Goal: Information Seeking & Learning: Learn about a topic

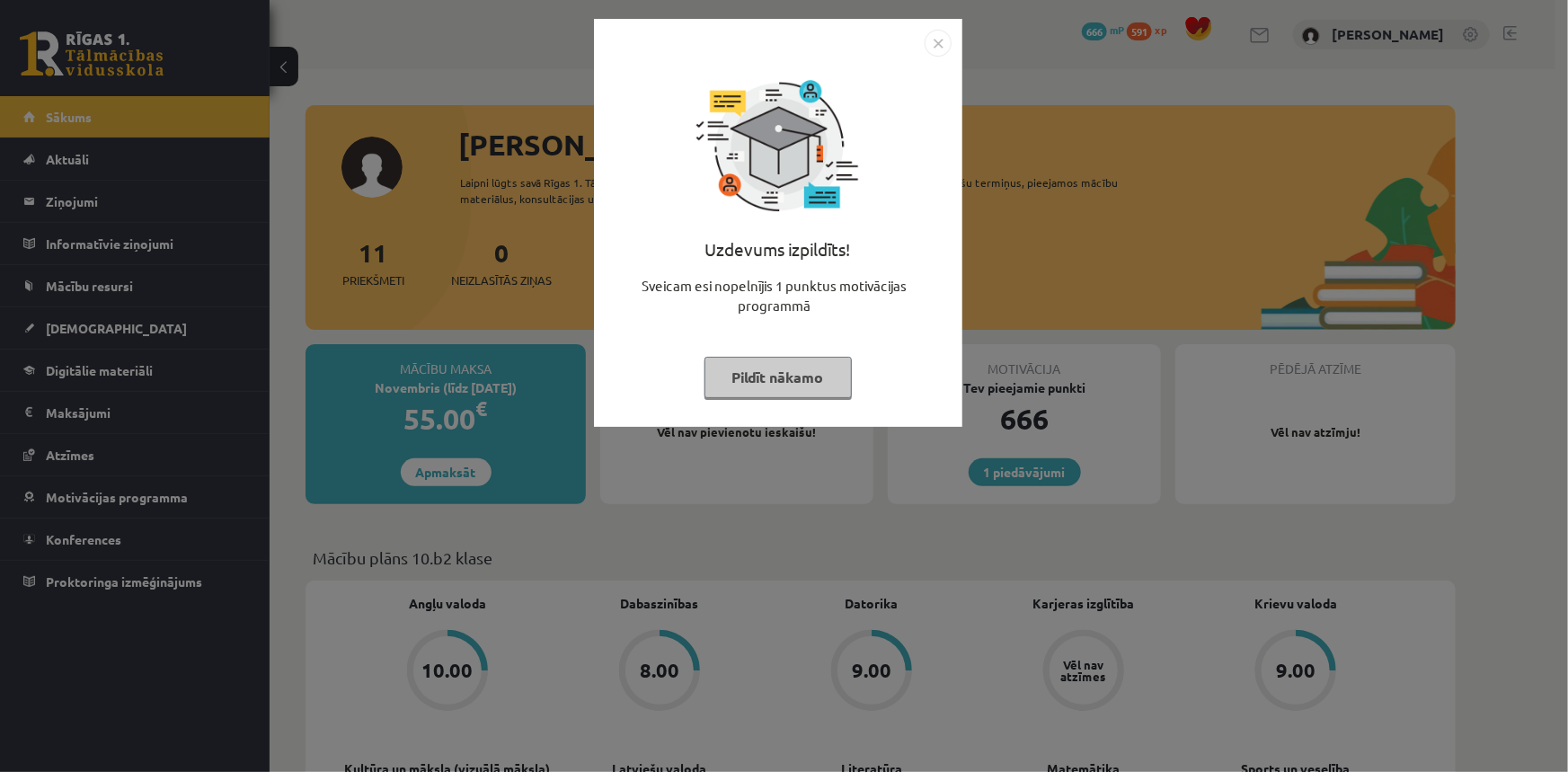
click at [942, 47] on img "Close" at bounding box center [938, 43] width 27 height 27
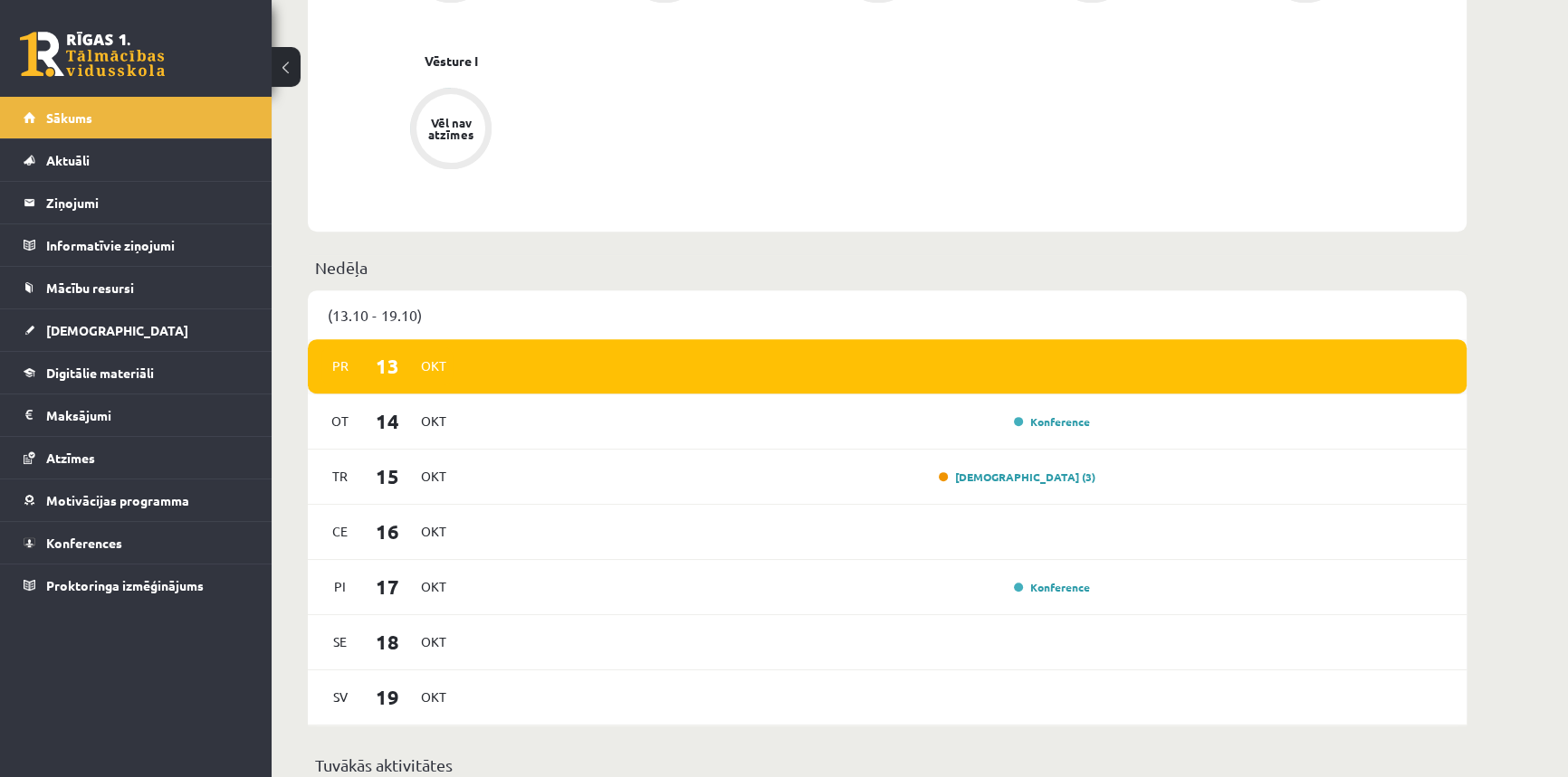
scroll to position [905, 0]
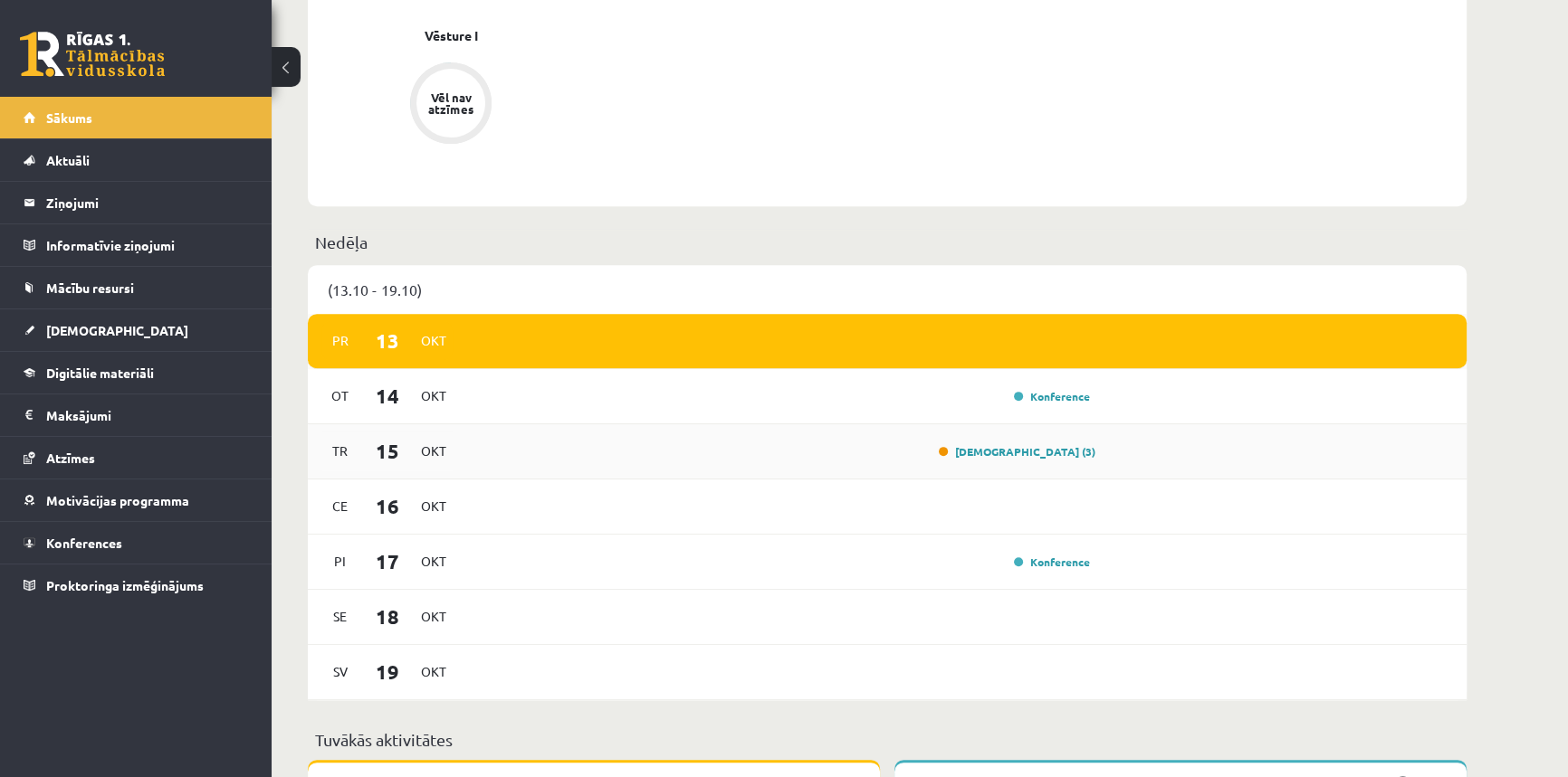
click at [425, 457] on span "Okt" at bounding box center [433, 451] width 38 height 28
click at [1039, 454] on link "Ieskaite (3)" at bounding box center [1017, 451] width 157 height 15
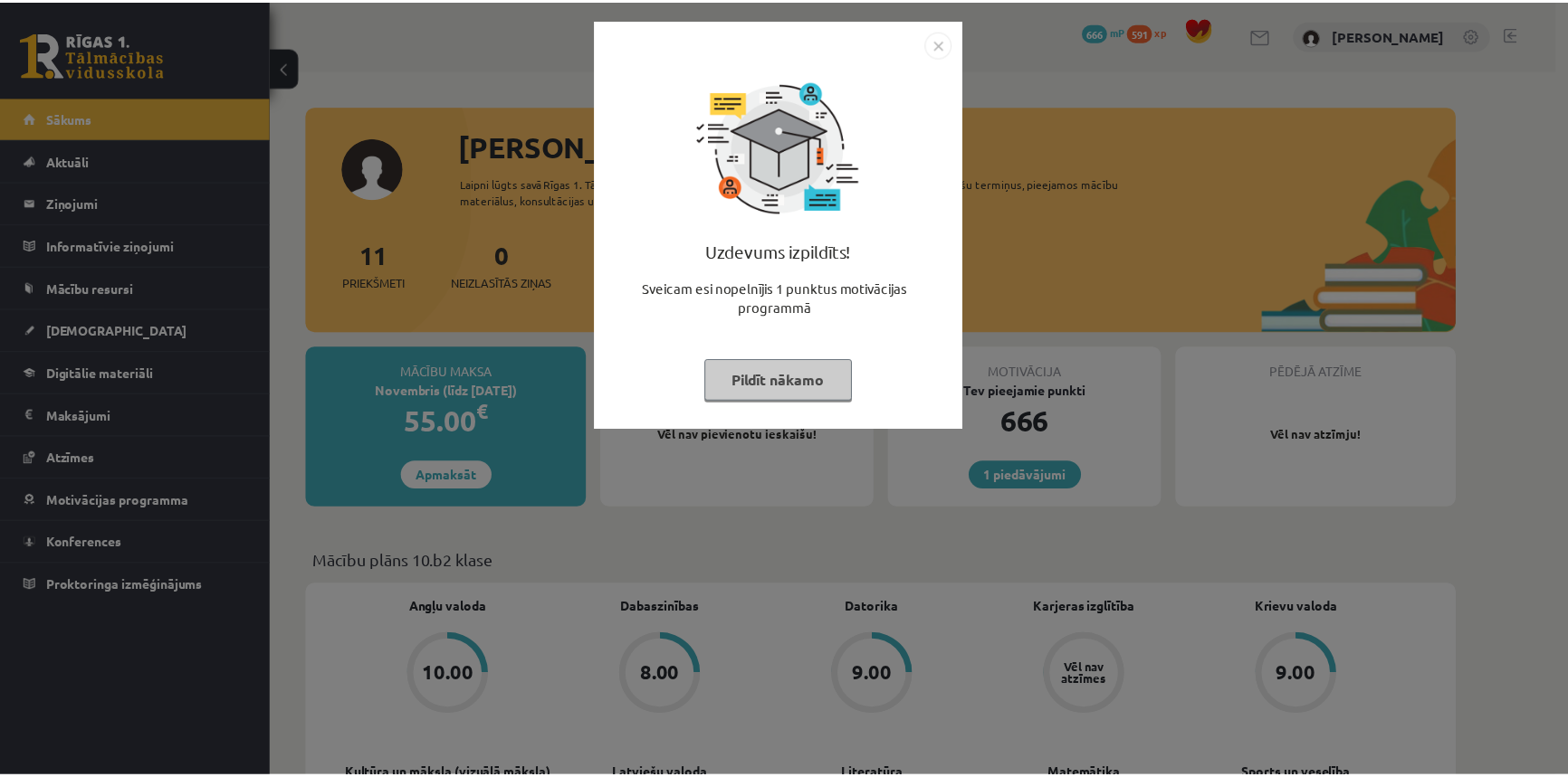
scroll to position [905, 0]
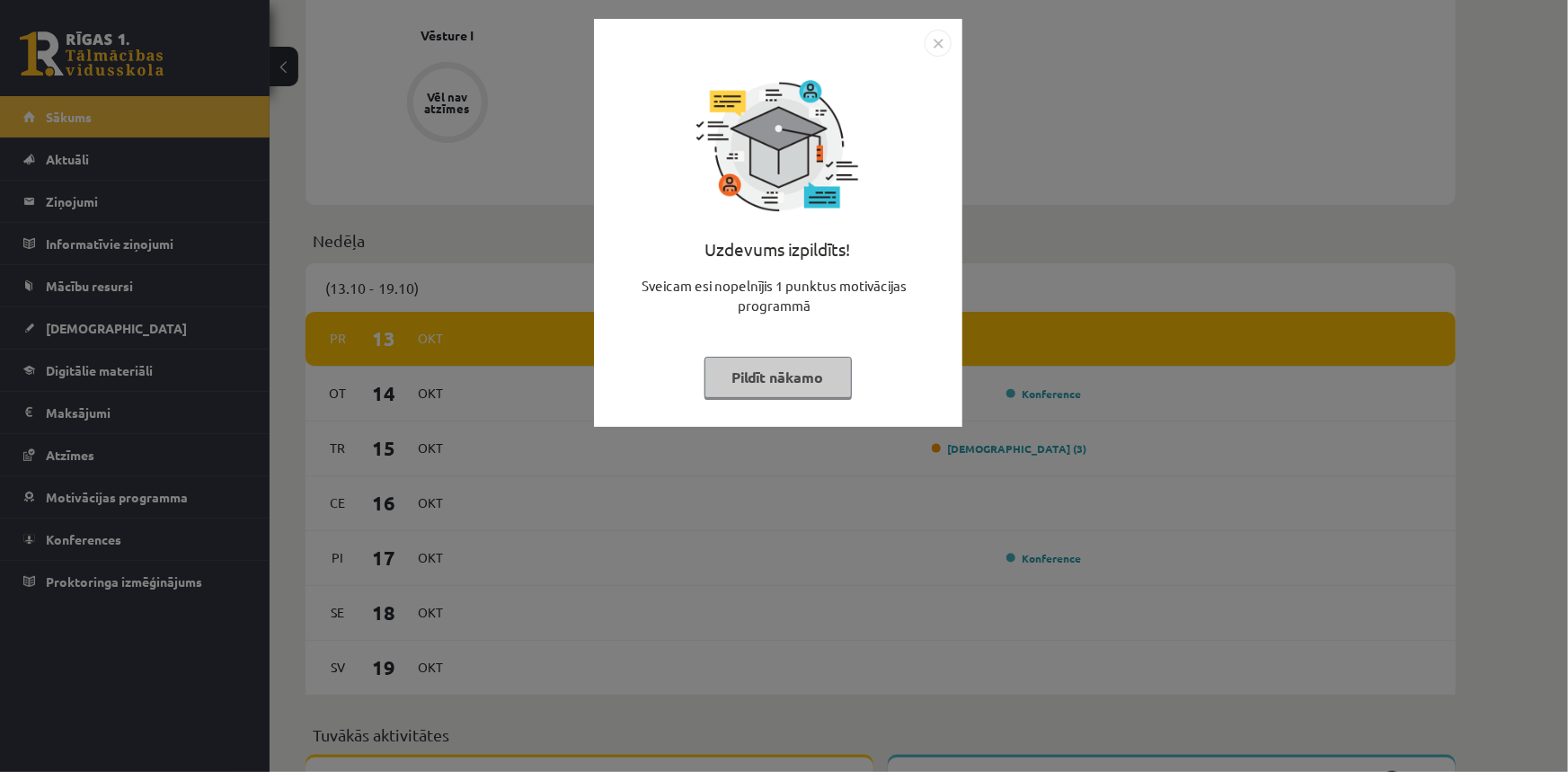
click at [939, 44] on img "Close" at bounding box center [938, 43] width 27 height 27
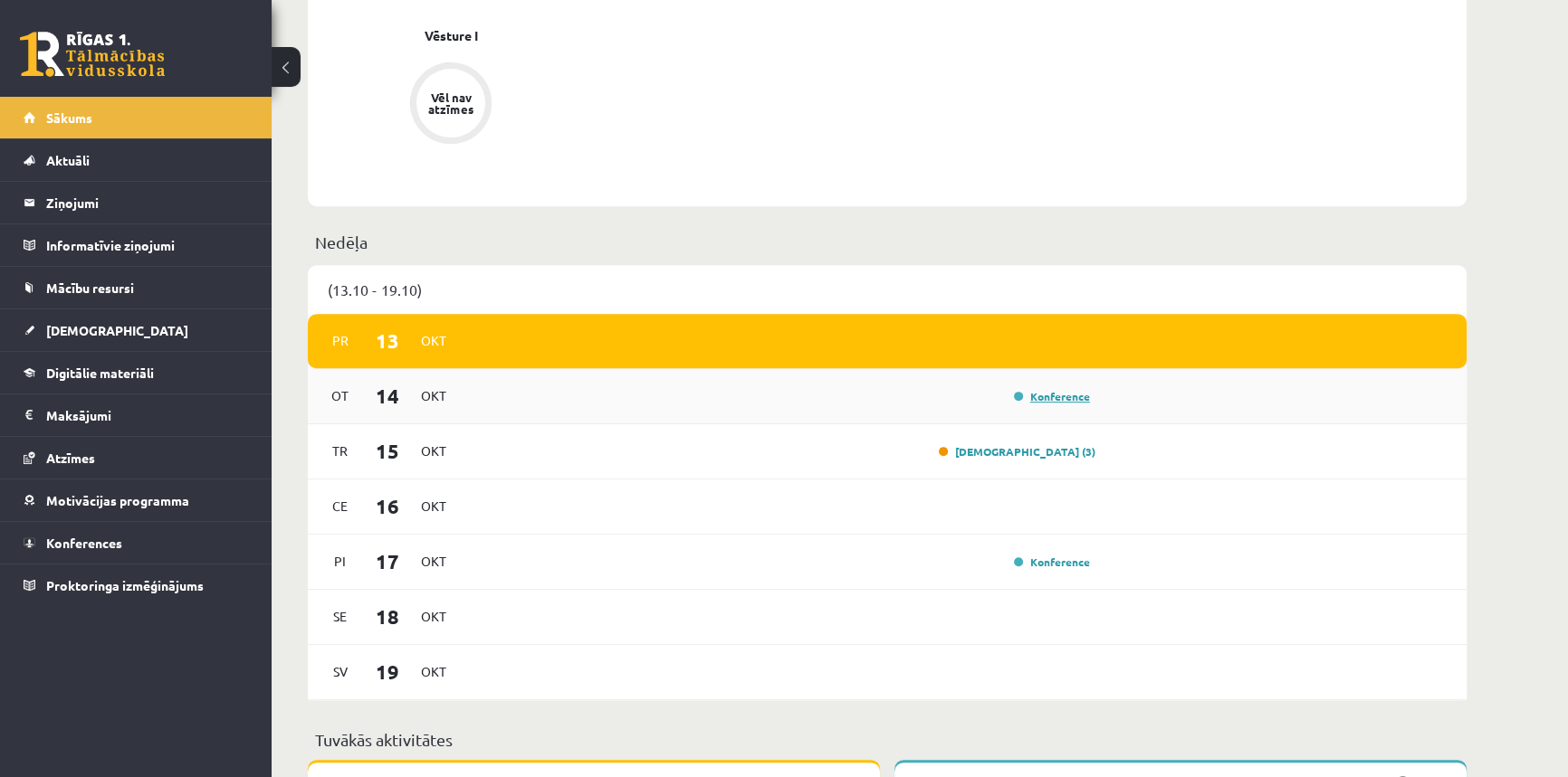
click at [1085, 401] on link "Konference" at bounding box center [1051, 396] width 76 height 15
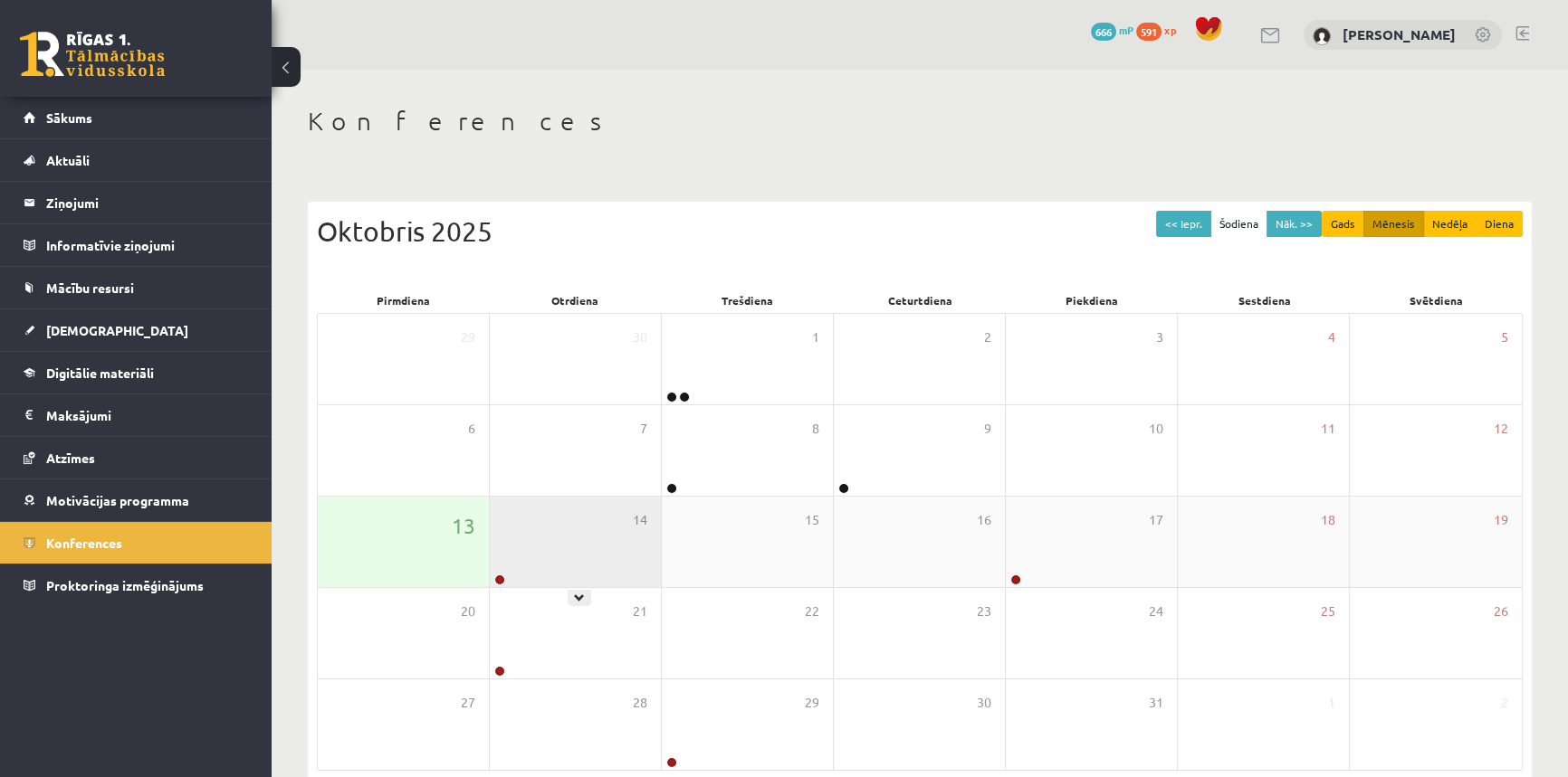
click at [531, 544] on div "14" at bounding box center [575, 541] width 171 height 90
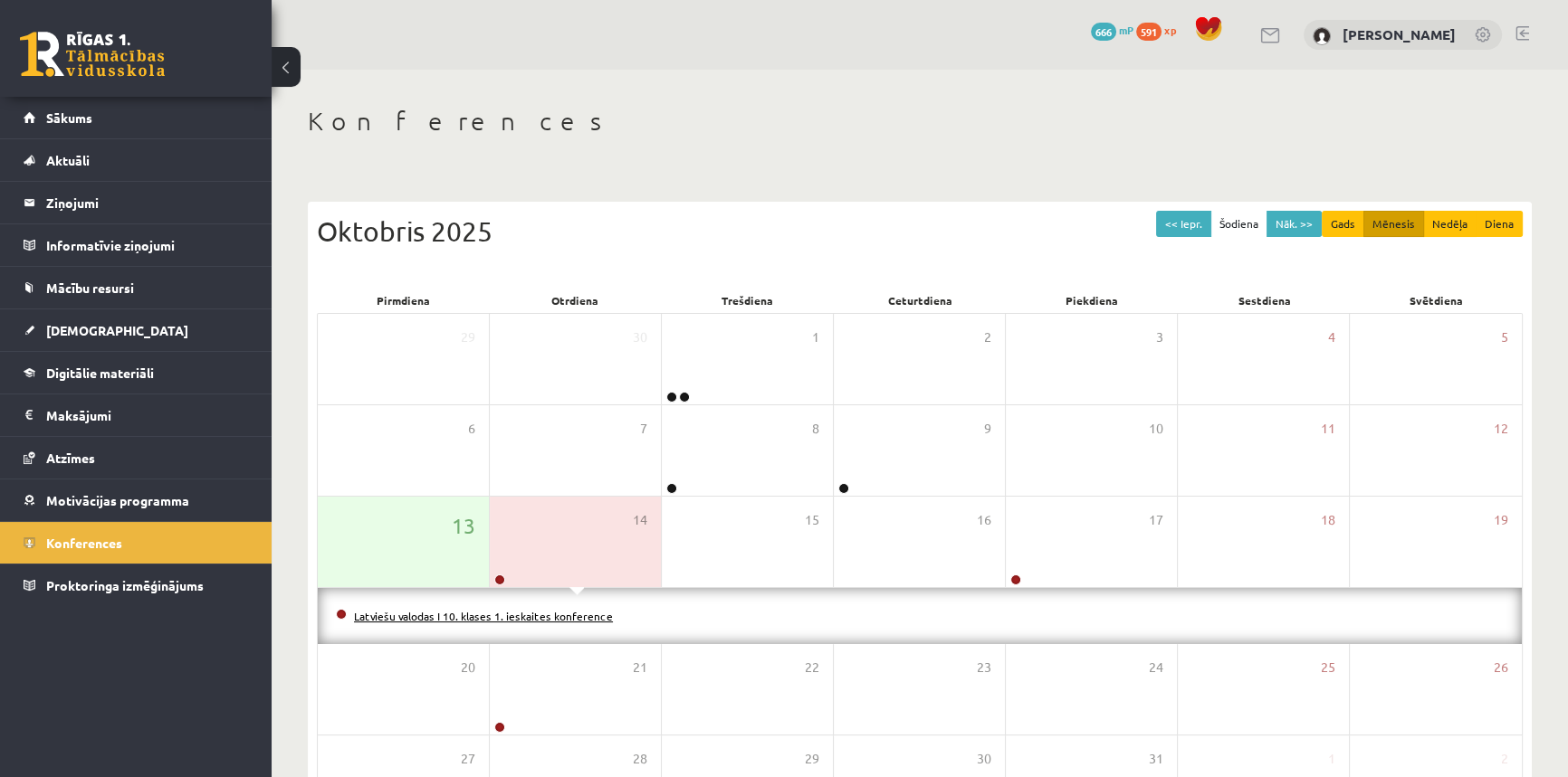
click at [546, 615] on link "Latviešu valodas I 10. klases 1. ieskaites konference" at bounding box center [483, 617] width 259 height 15
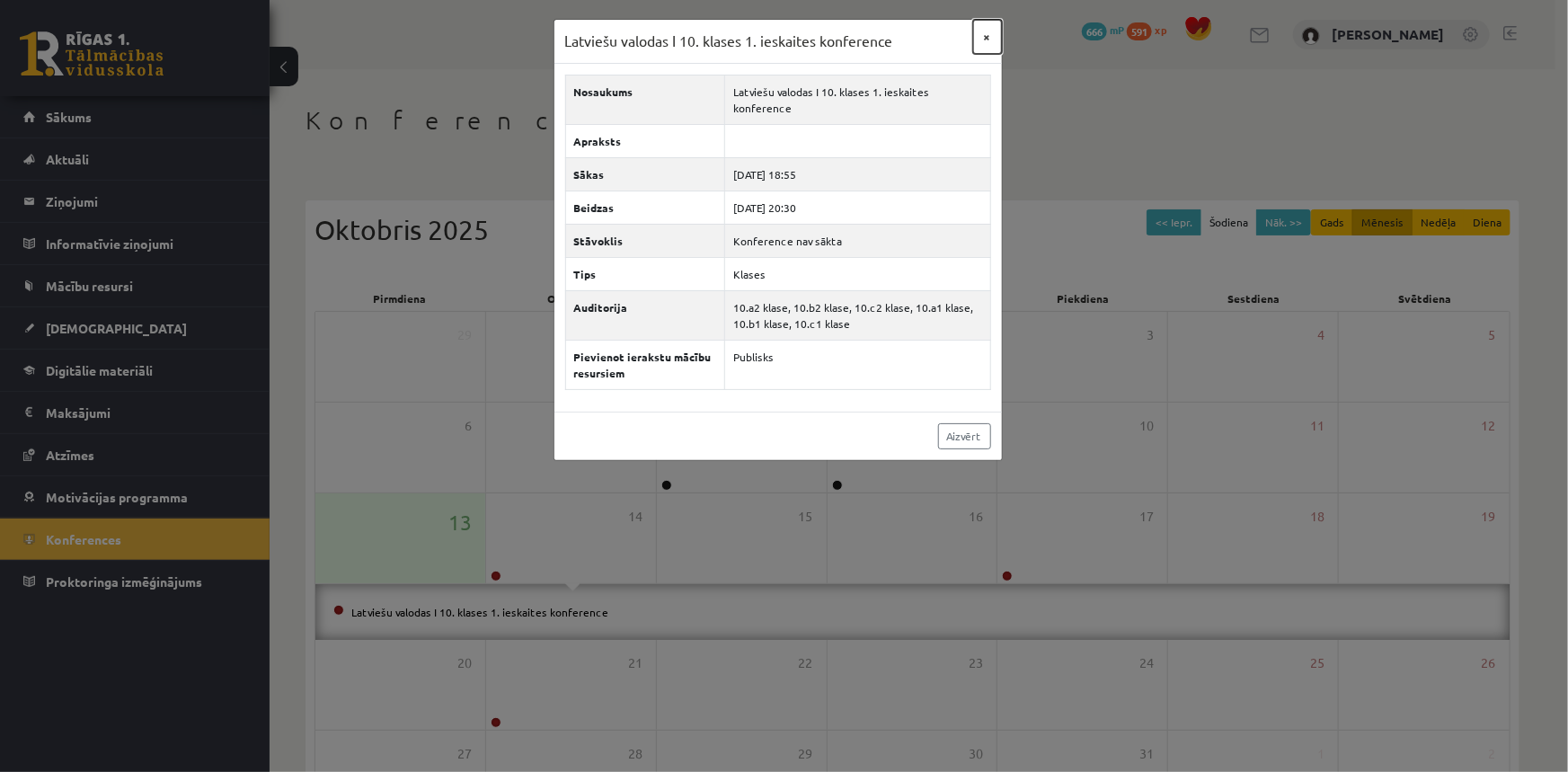
click at [984, 32] on button "×" at bounding box center [987, 36] width 29 height 34
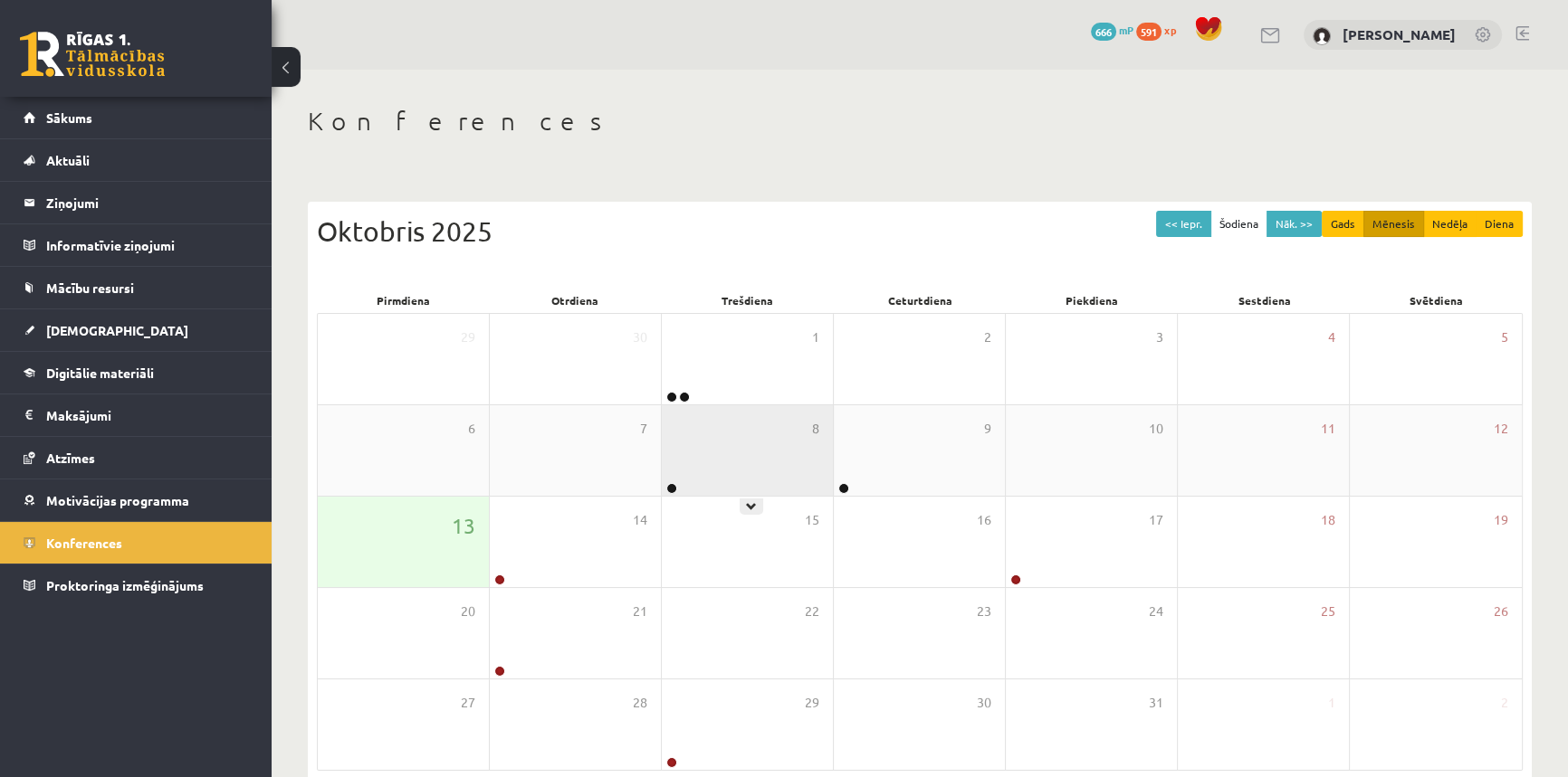
scroll to position [87, 0]
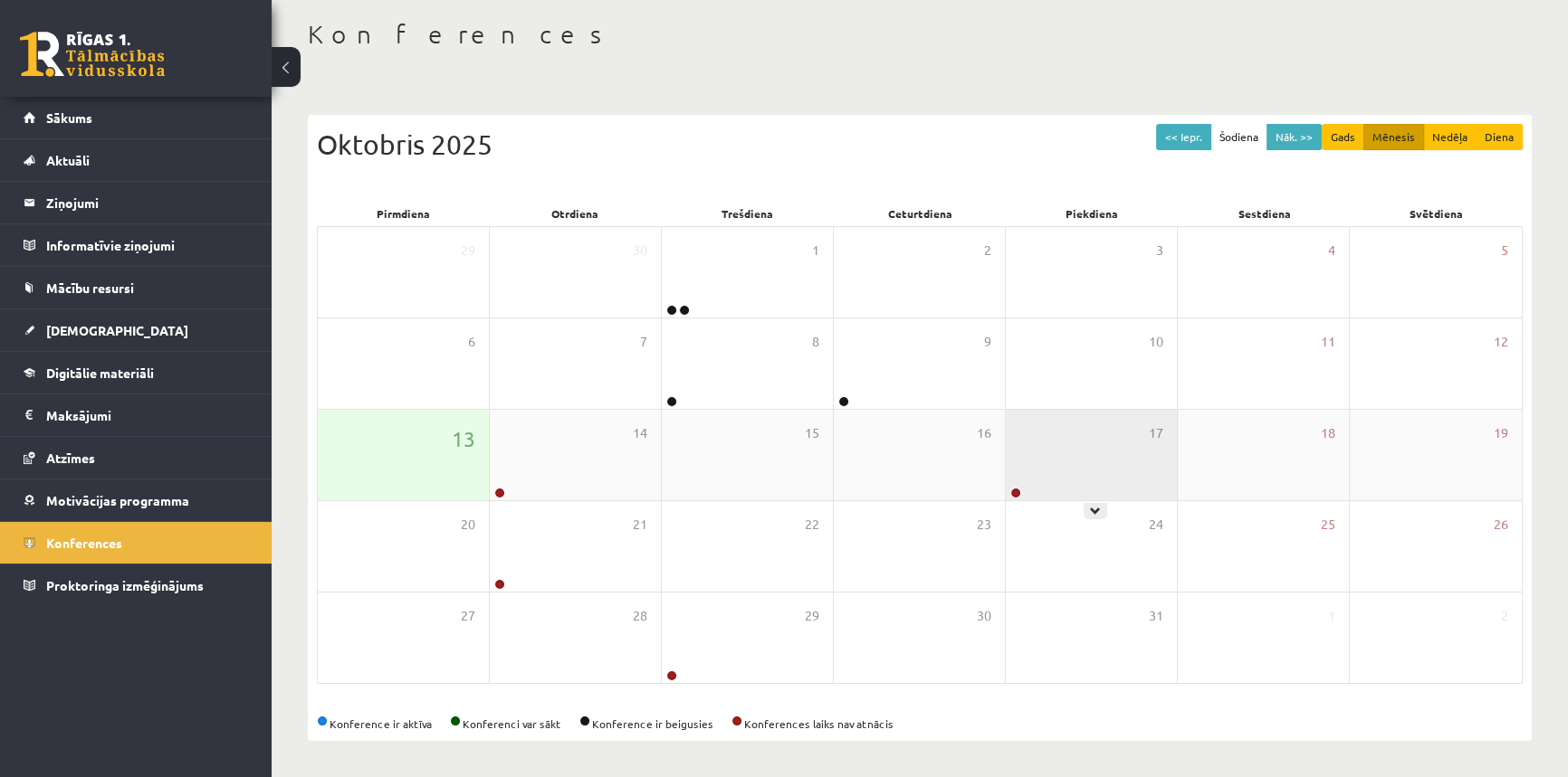
click at [1043, 497] on div "17" at bounding box center [1091, 454] width 171 height 90
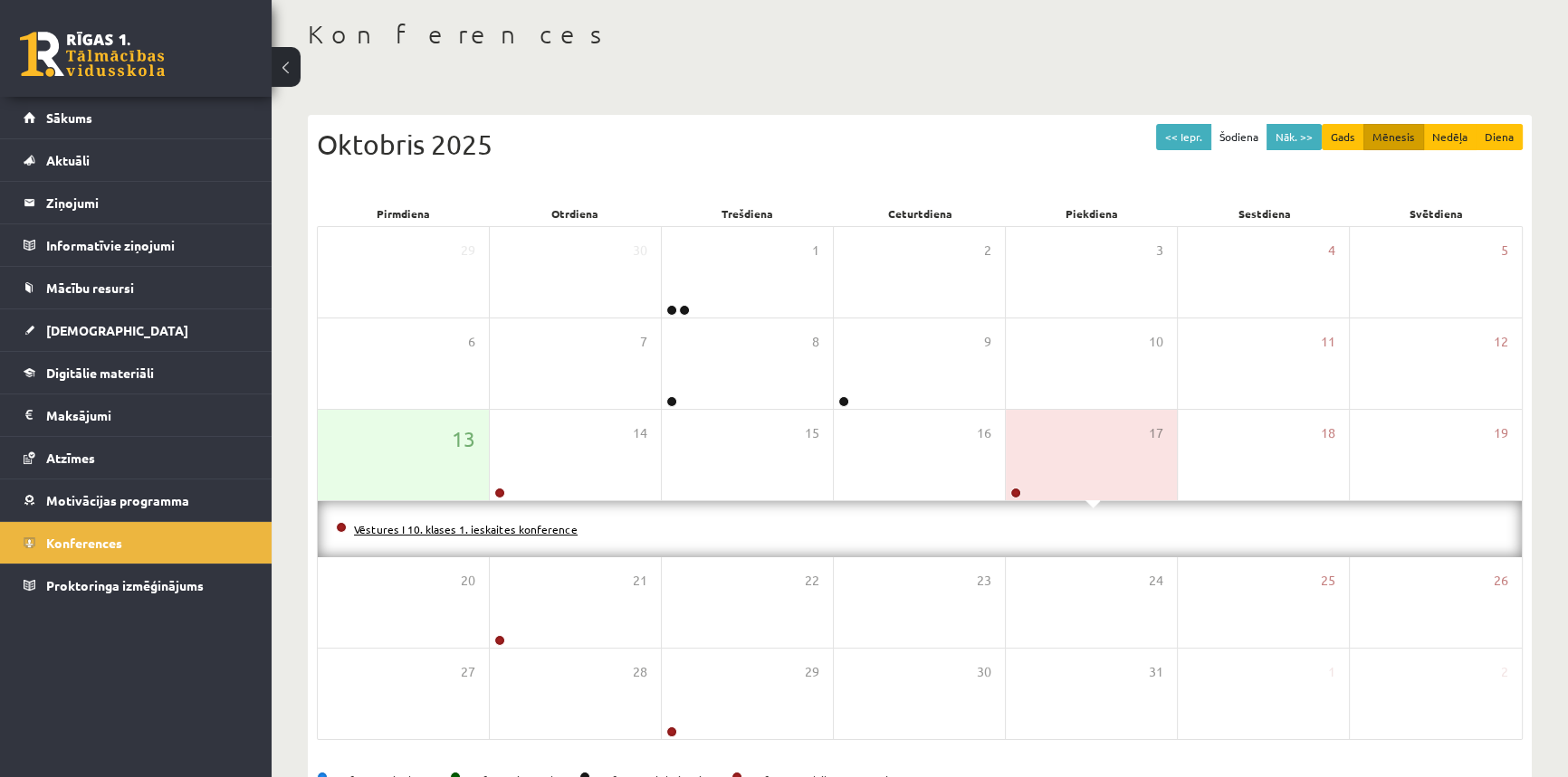
click at [511, 527] on link "Vēstures I 10. klases 1. ieskaites konference" at bounding box center [466, 530] width 224 height 15
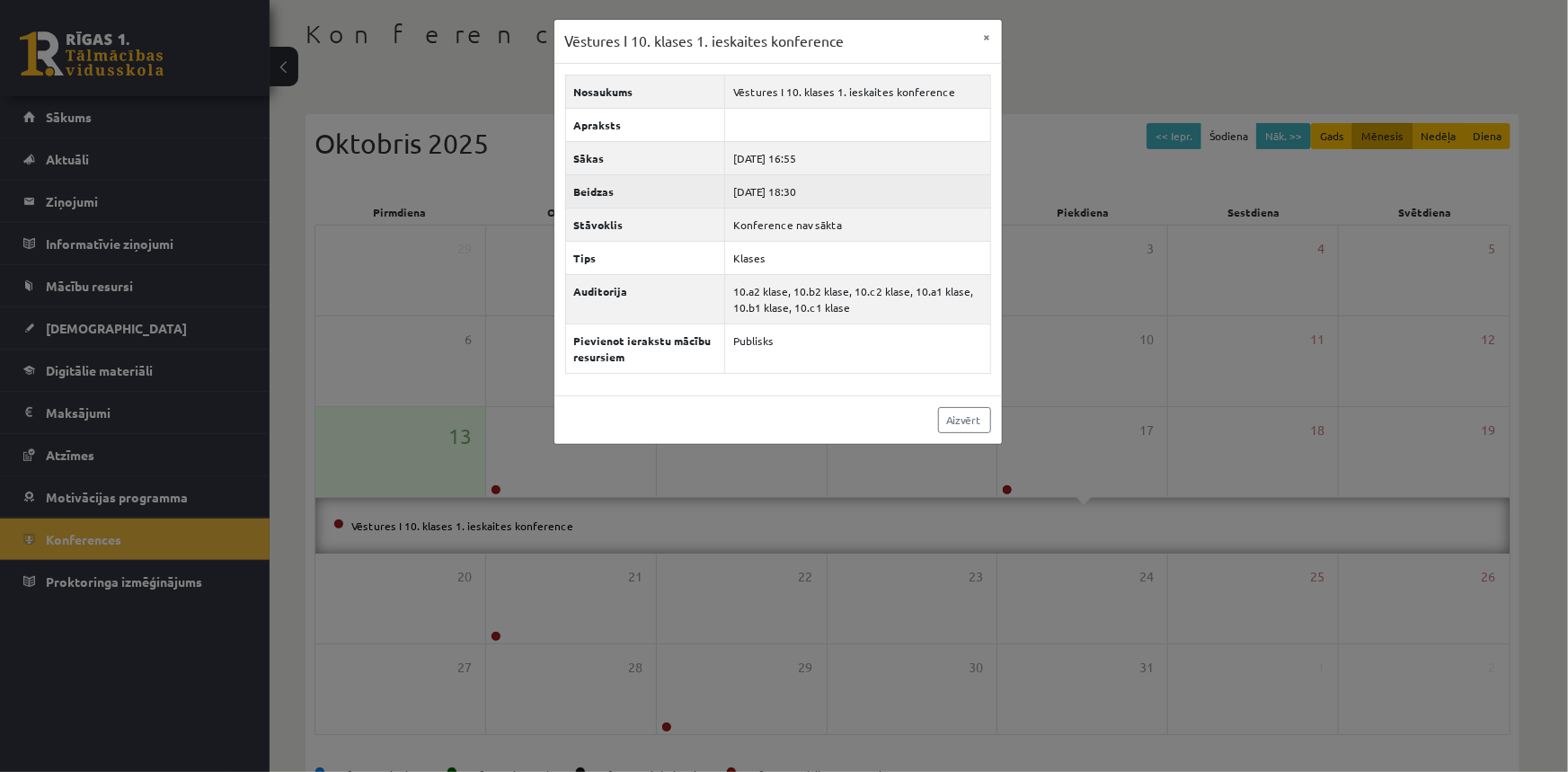
drag, startPoint x: 816, startPoint y: 153, endPoint x: 839, endPoint y: 205, distance: 56.9
click at [839, 205] on tbody "Nosaukums Vēstures I 10. klases 1. ieskaites konference Apraksts Sākas 2025-10-…" at bounding box center [778, 223] width 425 height 298
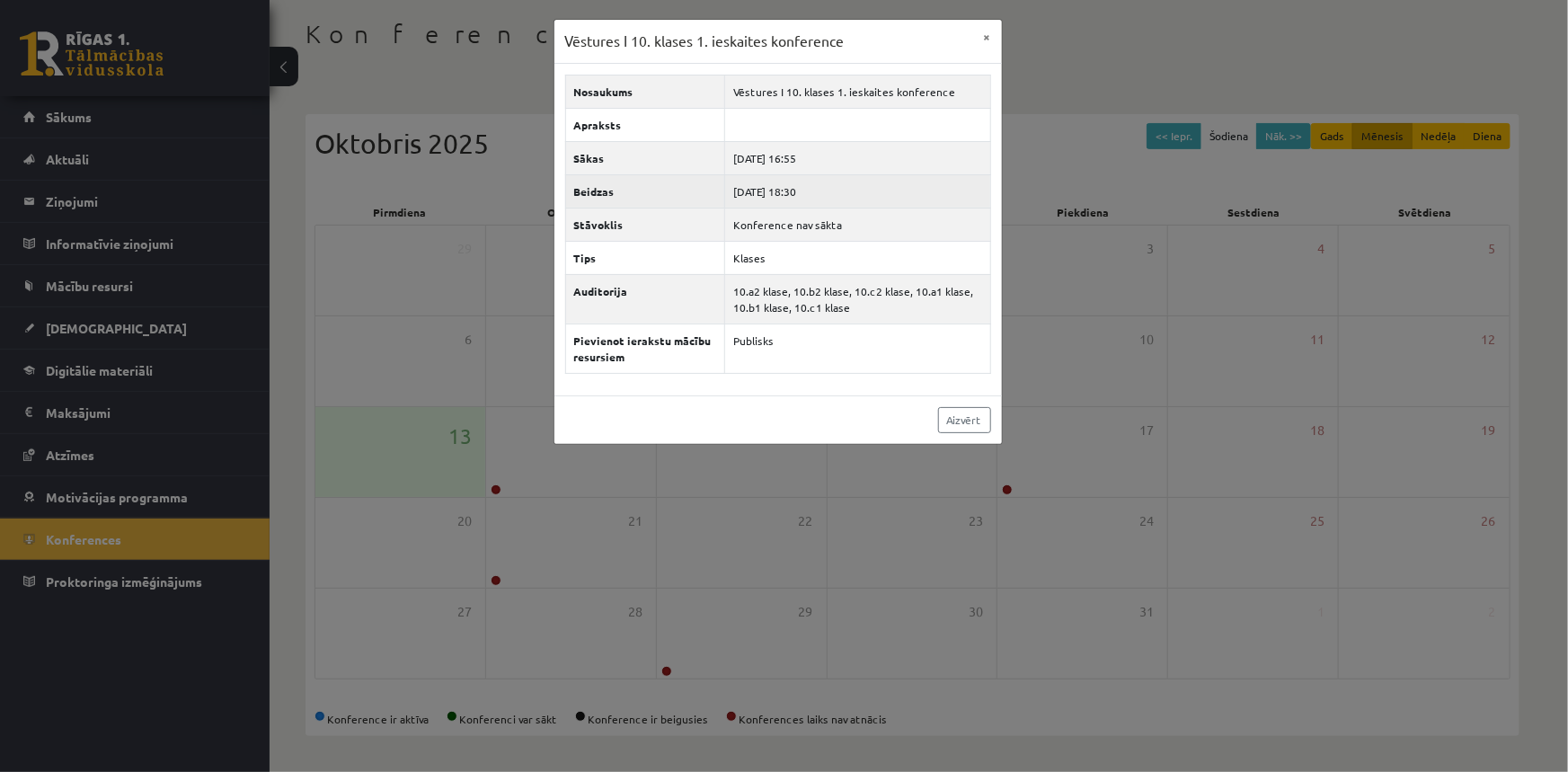
click at [849, 190] on td "2025-10-17 18:30" at bounding box center [857, 191] width 266 height 33
drag, startPoint x: 19, startPoint y: 650, endPoint x: 28, endPoint y: 644, distance: 10.8
click at [27, 646] on div "Vēstures I 10. klases 1. ieskaites konference × Nosaukums Vēstures I 10. klases…" at bounding box center [784, 386] width 1568 height 772
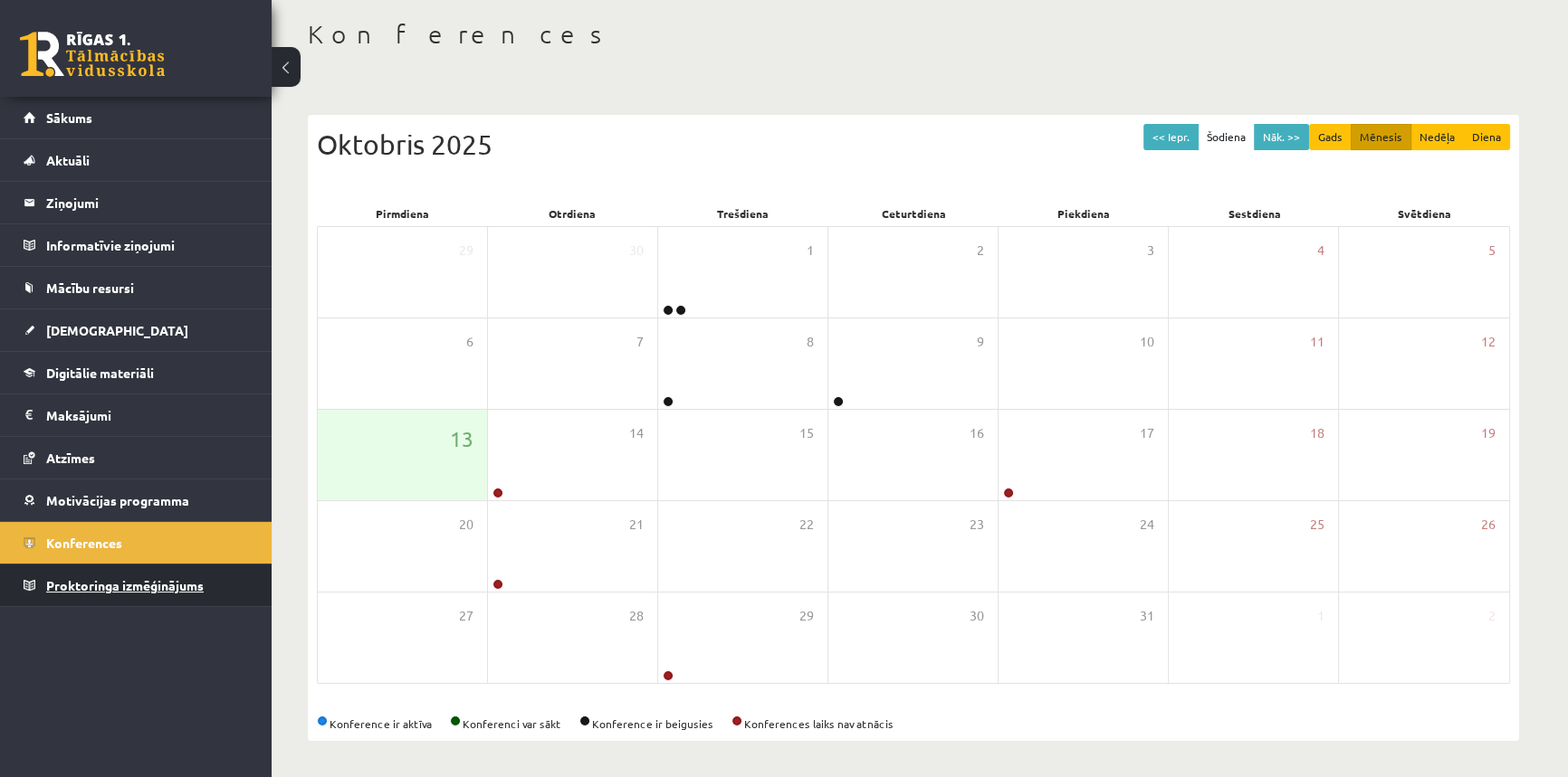
drag, startPoint x: 35, startPoint y: 645, endPoint x: 129, endPoint y: 581, distance: 113.7
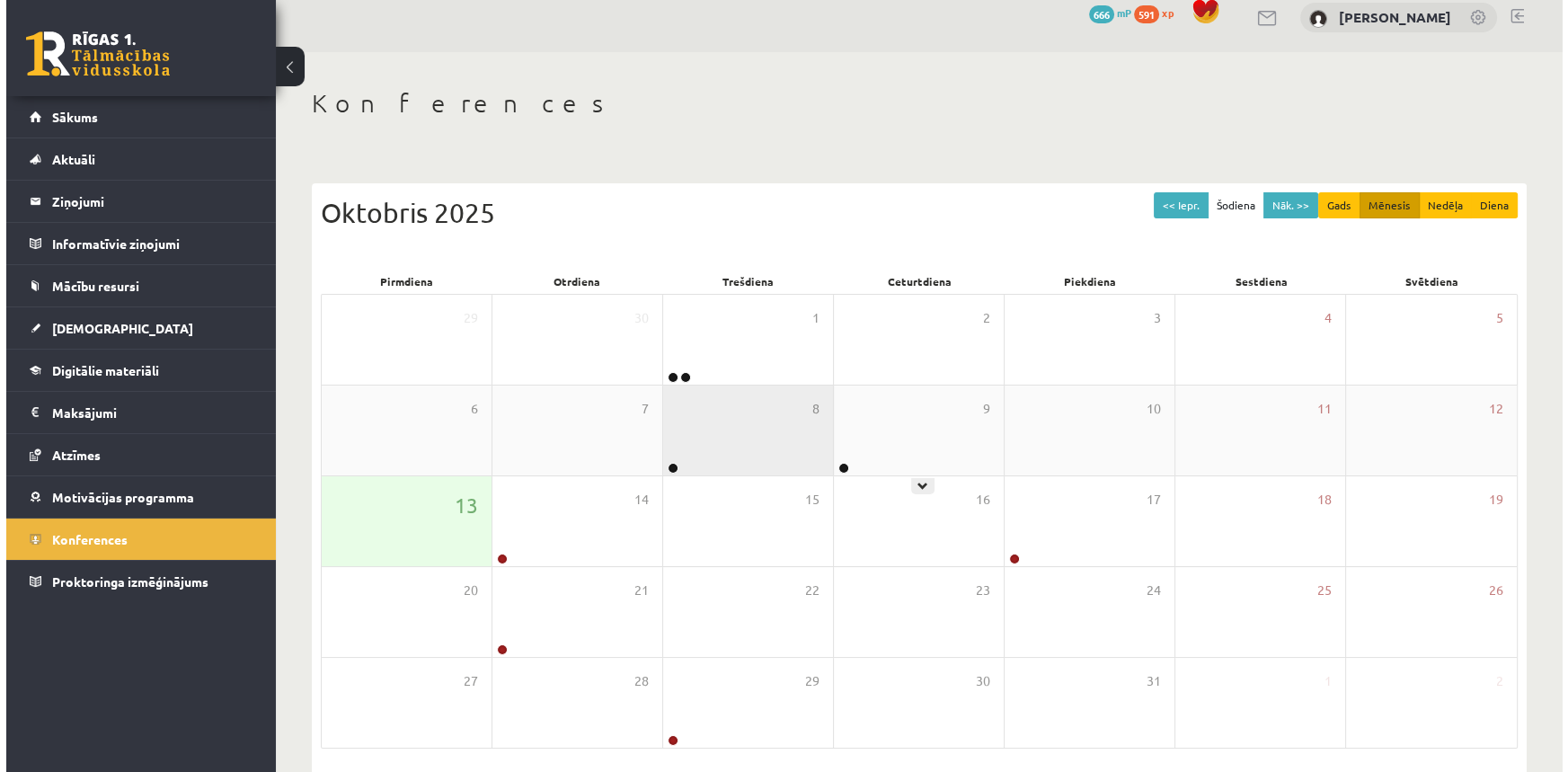
scroll to position [0, 0]
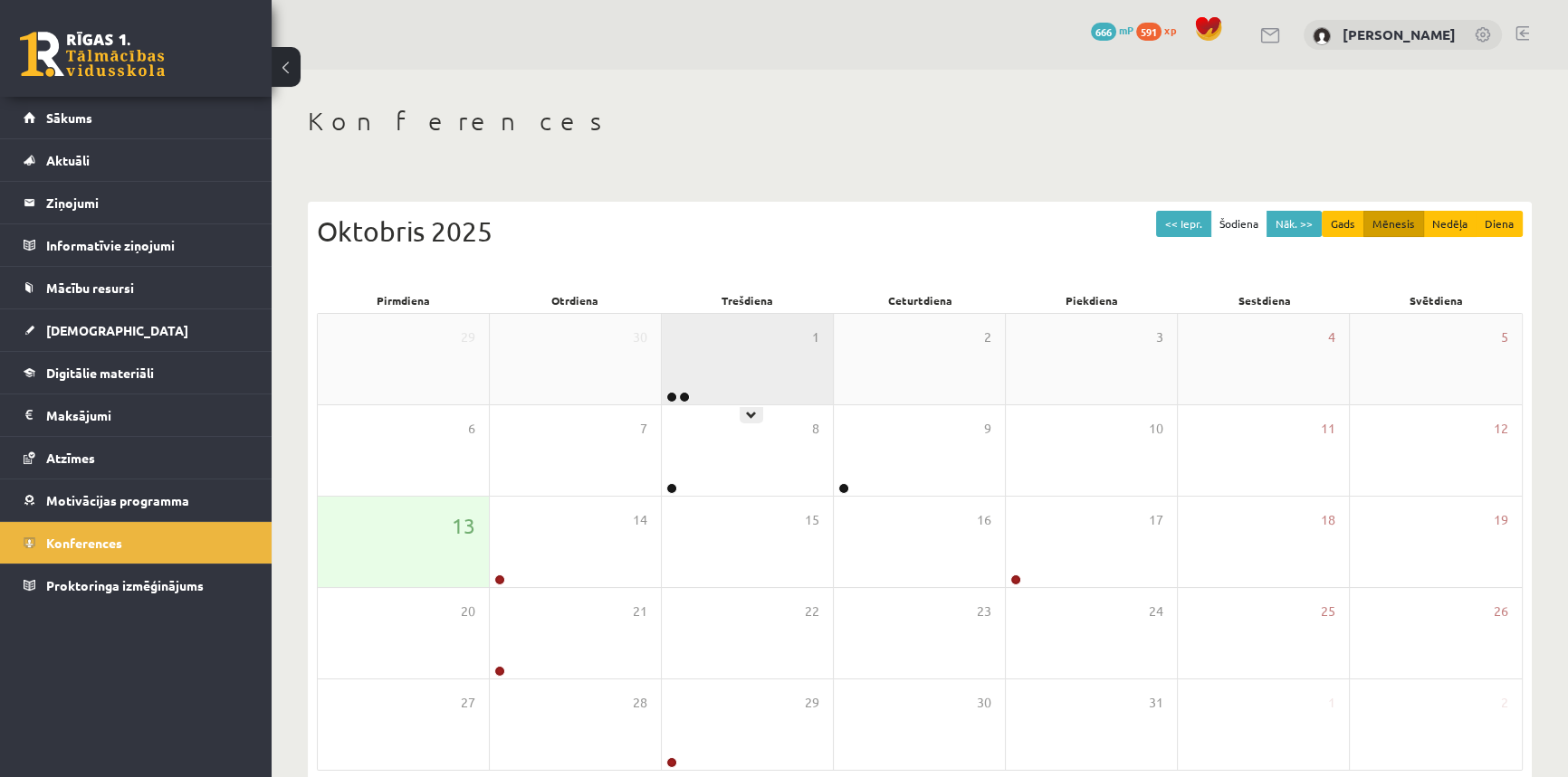
click at [748, 375] on div "1" at bounding box center [747, 359] width 171 height 90
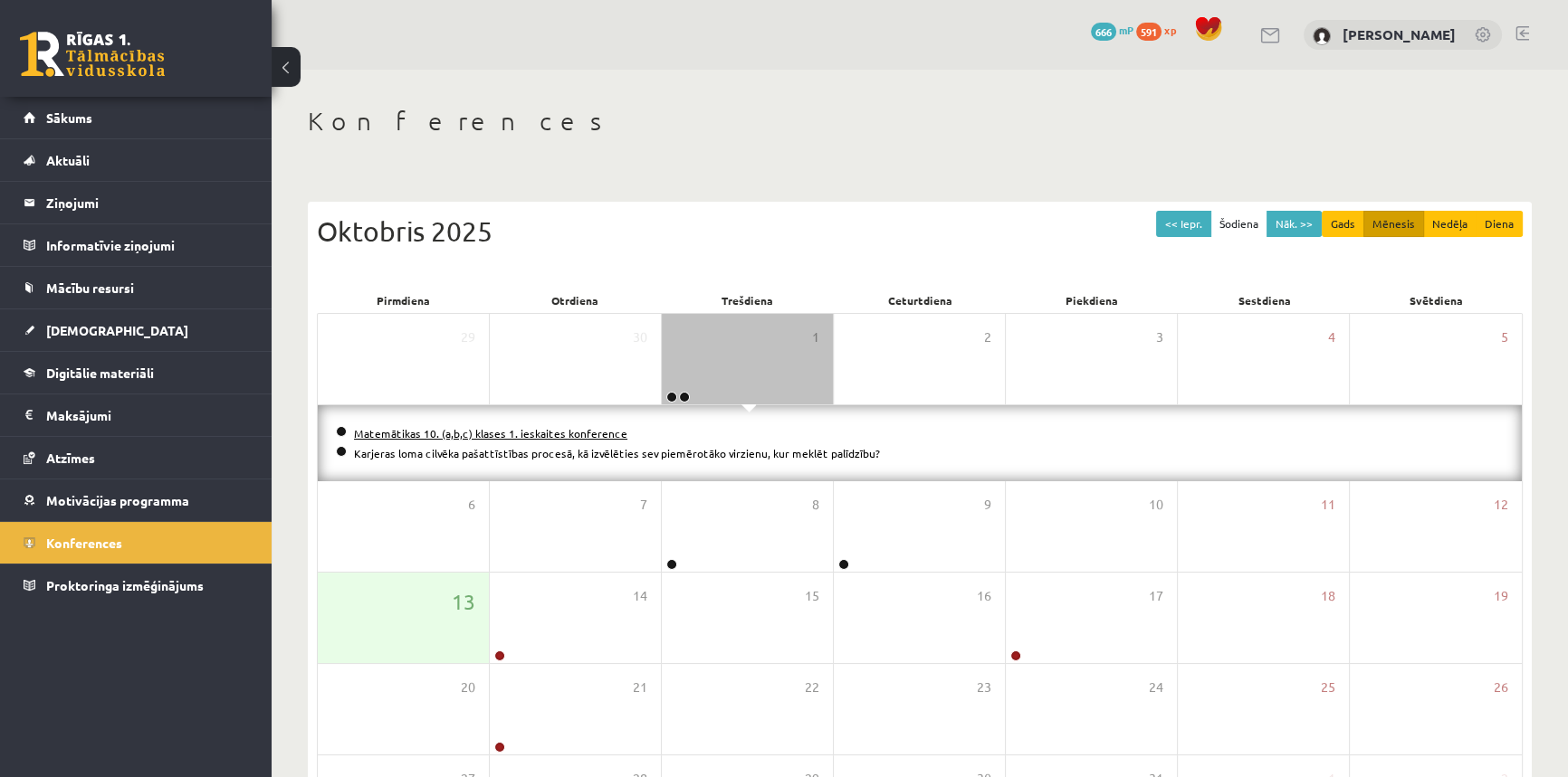
click at [539, 435] on link "Matemātikas 10. (a,b,c) klases 1. ieskaites konference" at bounding box center [490, 434] width 273 height 15
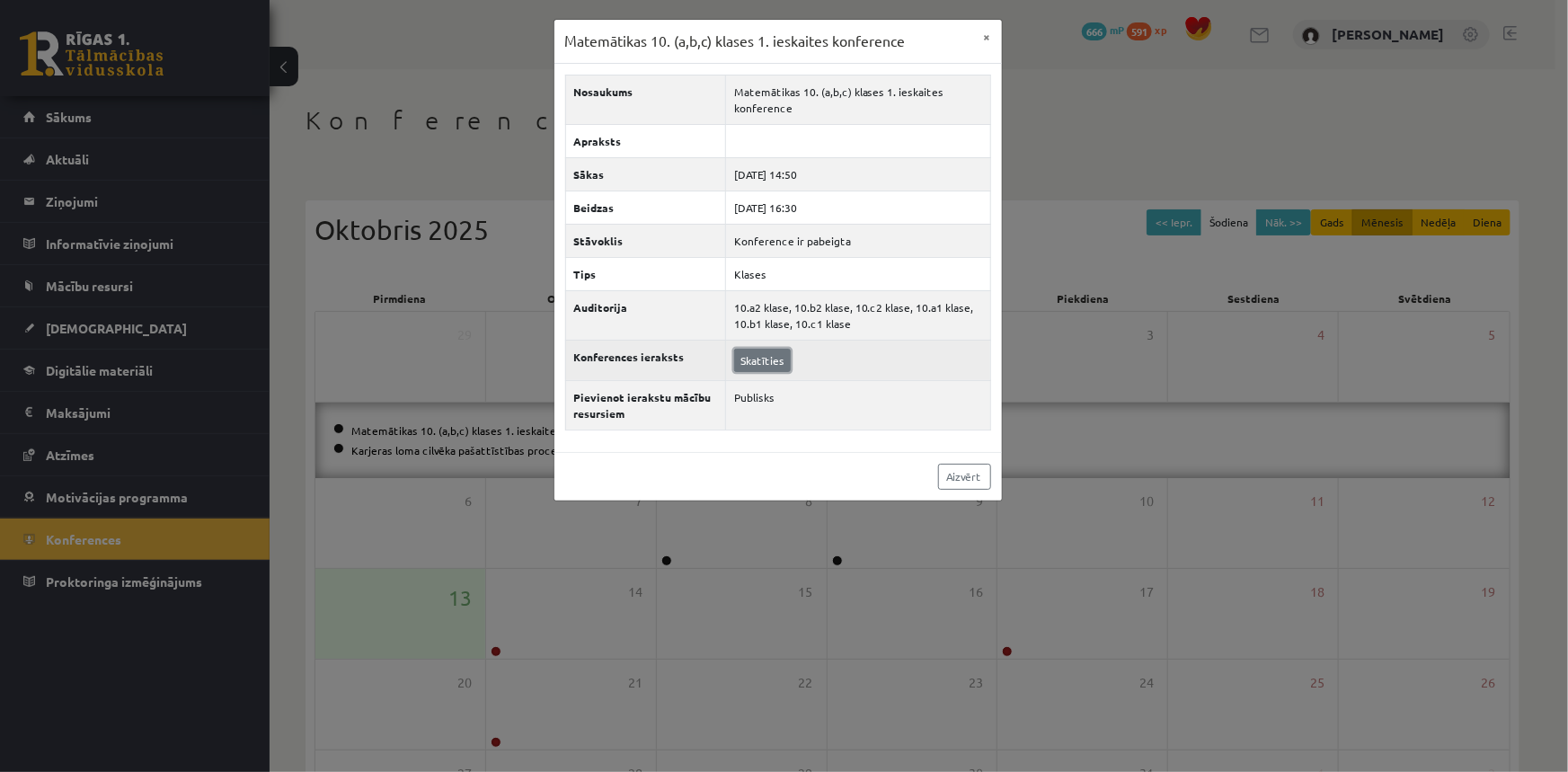
click at [761, 352] on link "Skatīties" at bounding box center [762, 360] width 57 height 23
